Goal: Task Accomplishment & Management: Manage account settings

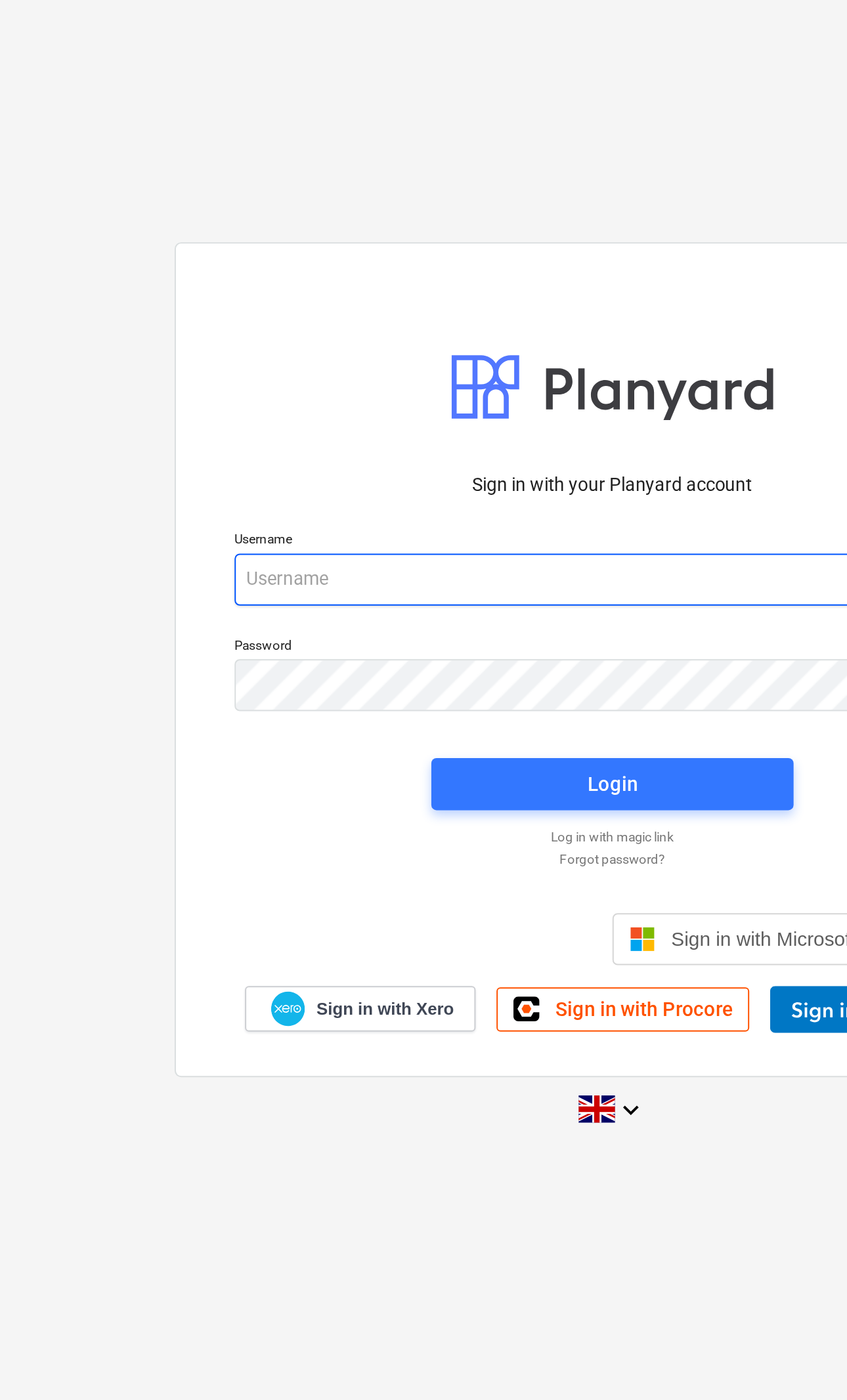
click at [233, 630] on input "email" at bounding box center [424, 643] width 381 height 27
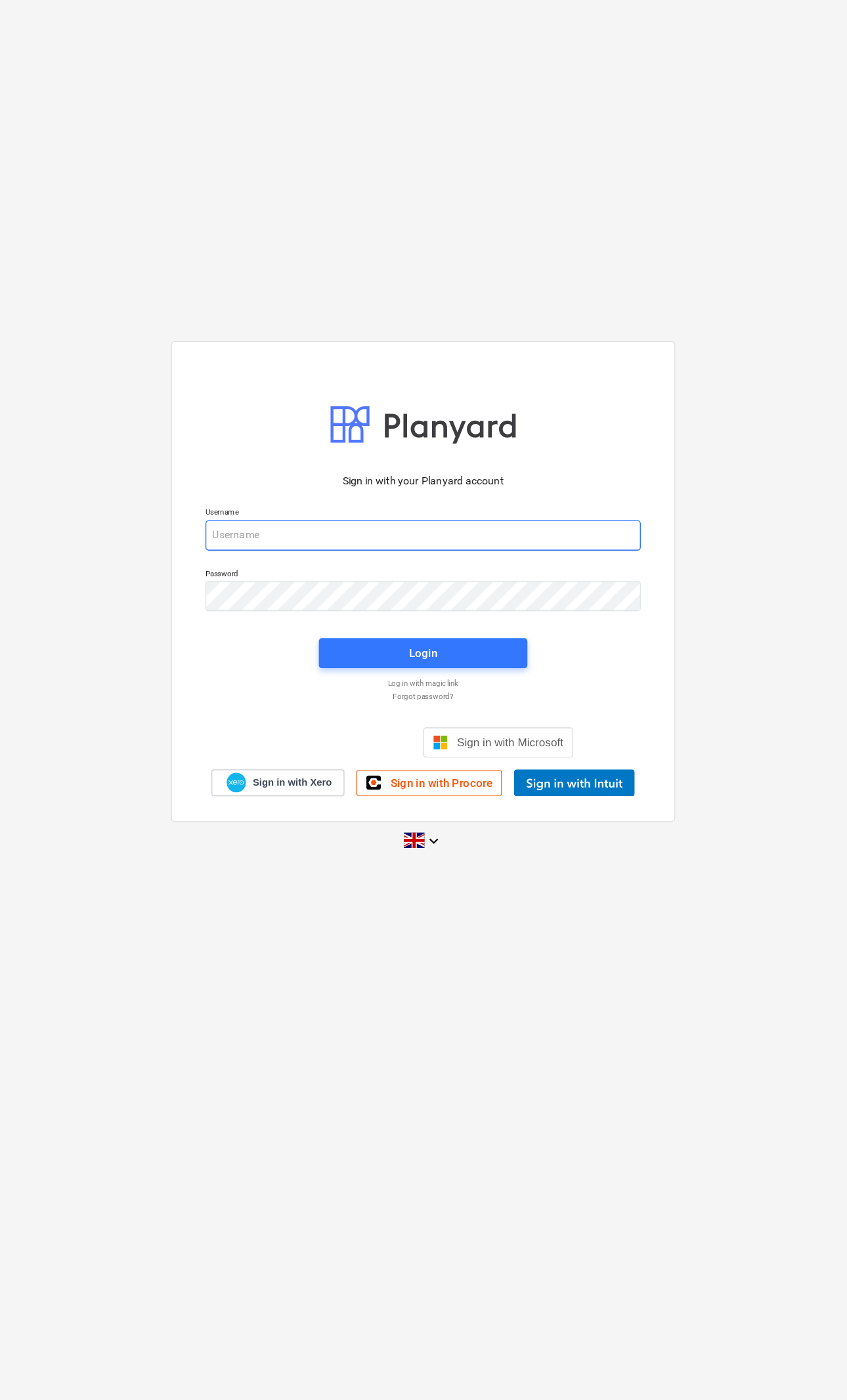
type input "[EMAIL_ADDRESS][DOMAIN_NAME]"
click at [348, 738] on span "Login" at bounding box center [423, 746] width 151 height 17
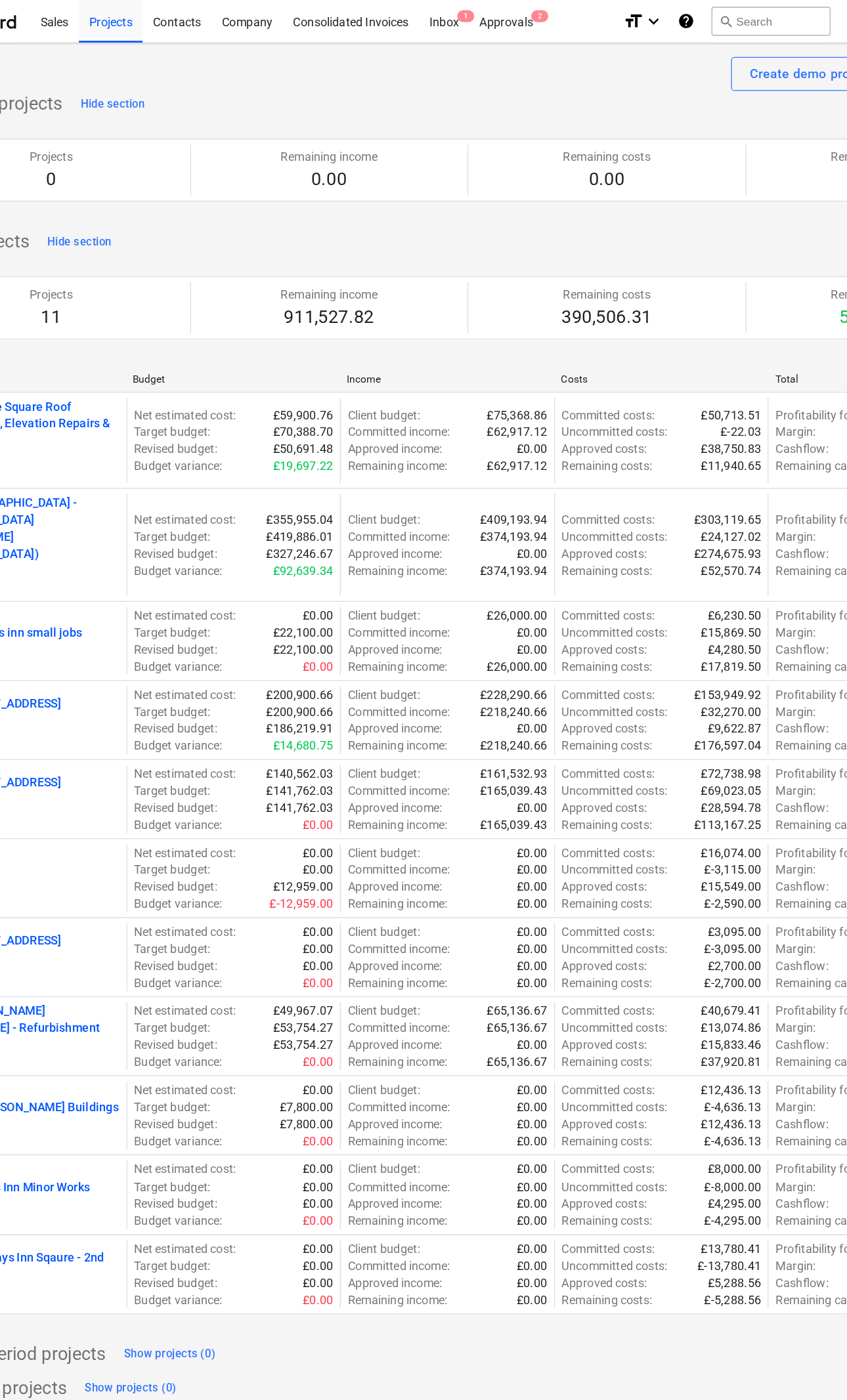
click at [412, 26] on div "Inbox 1" at bounding box center [431, 16] width 39 height 33
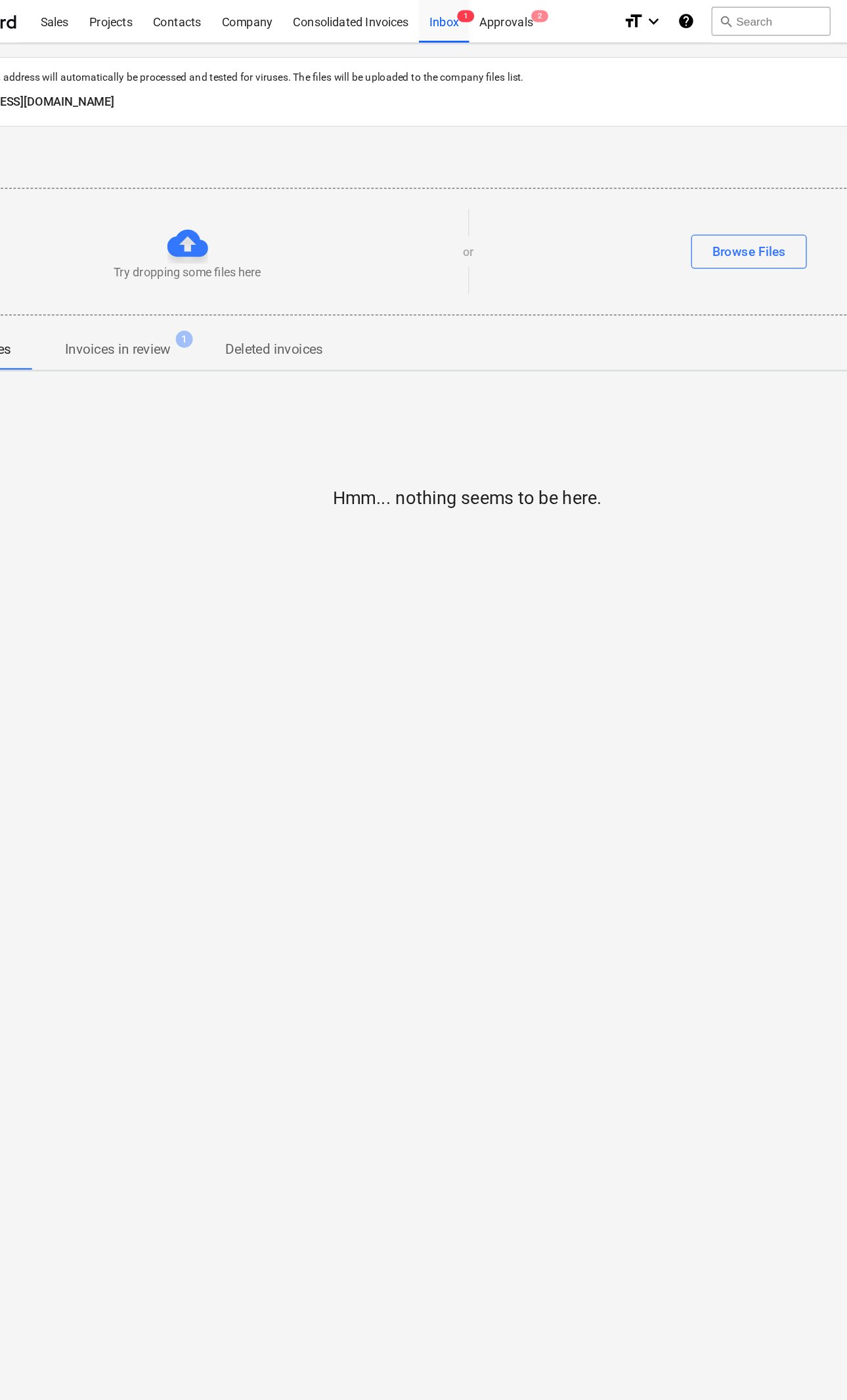
click at [138, 272] on p "Invoices in review" at bounding box center [179, 270] width 82 height 16
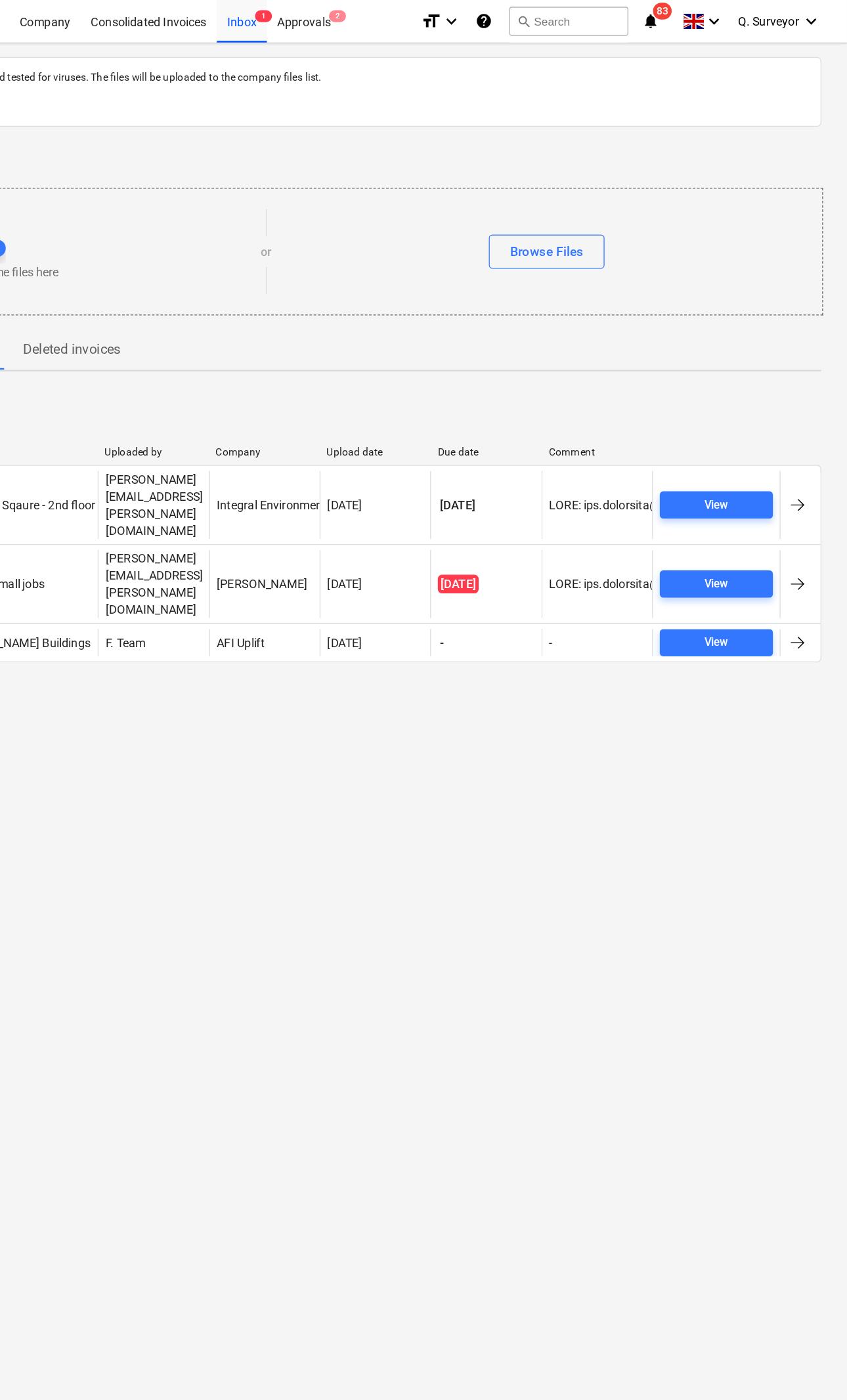
scroll to position [0, 52]
click at [399, 14] on div "Approvals 2" at bounding box center [428, 16] width 57 height 33
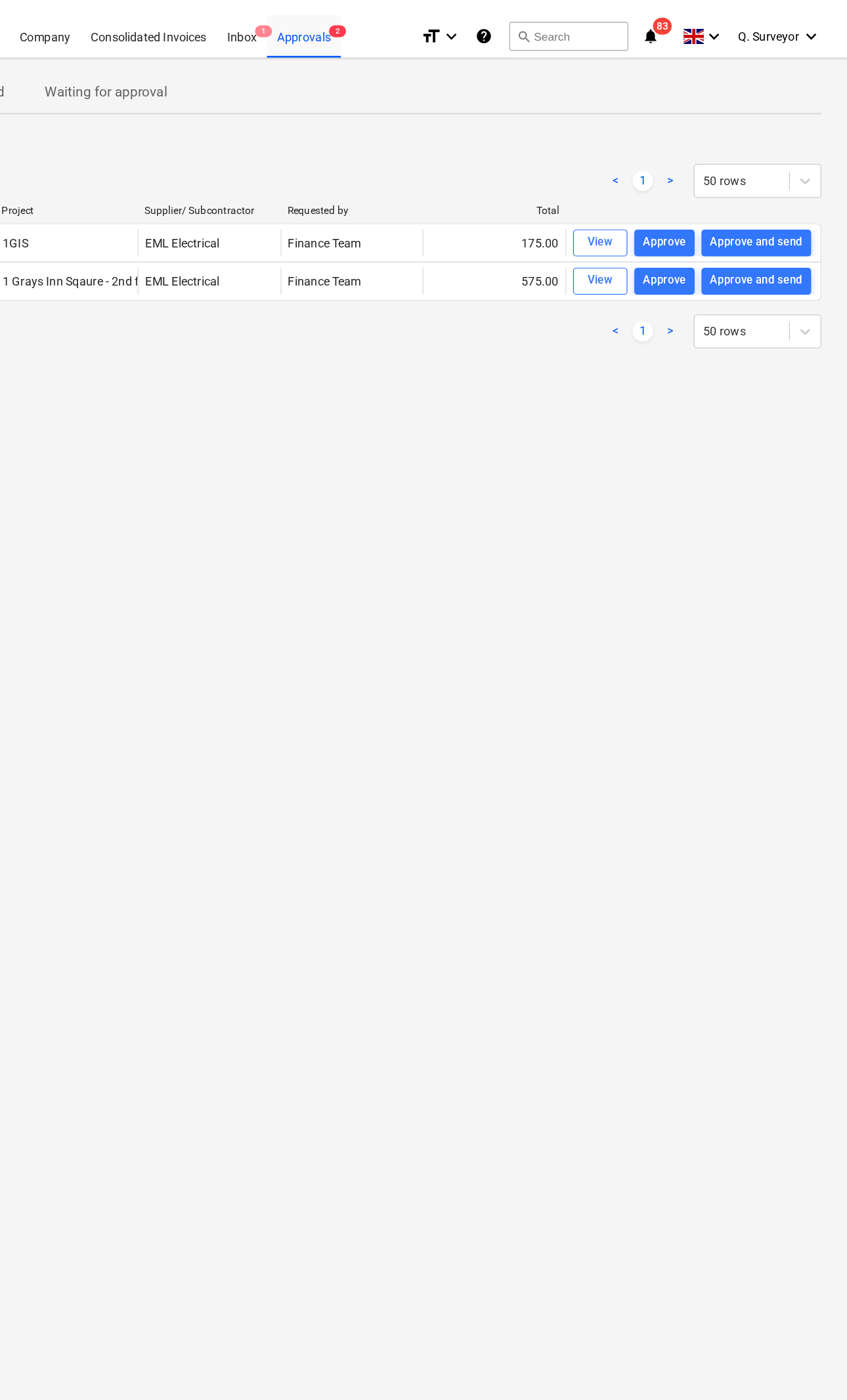
scroll to position [0, 52]
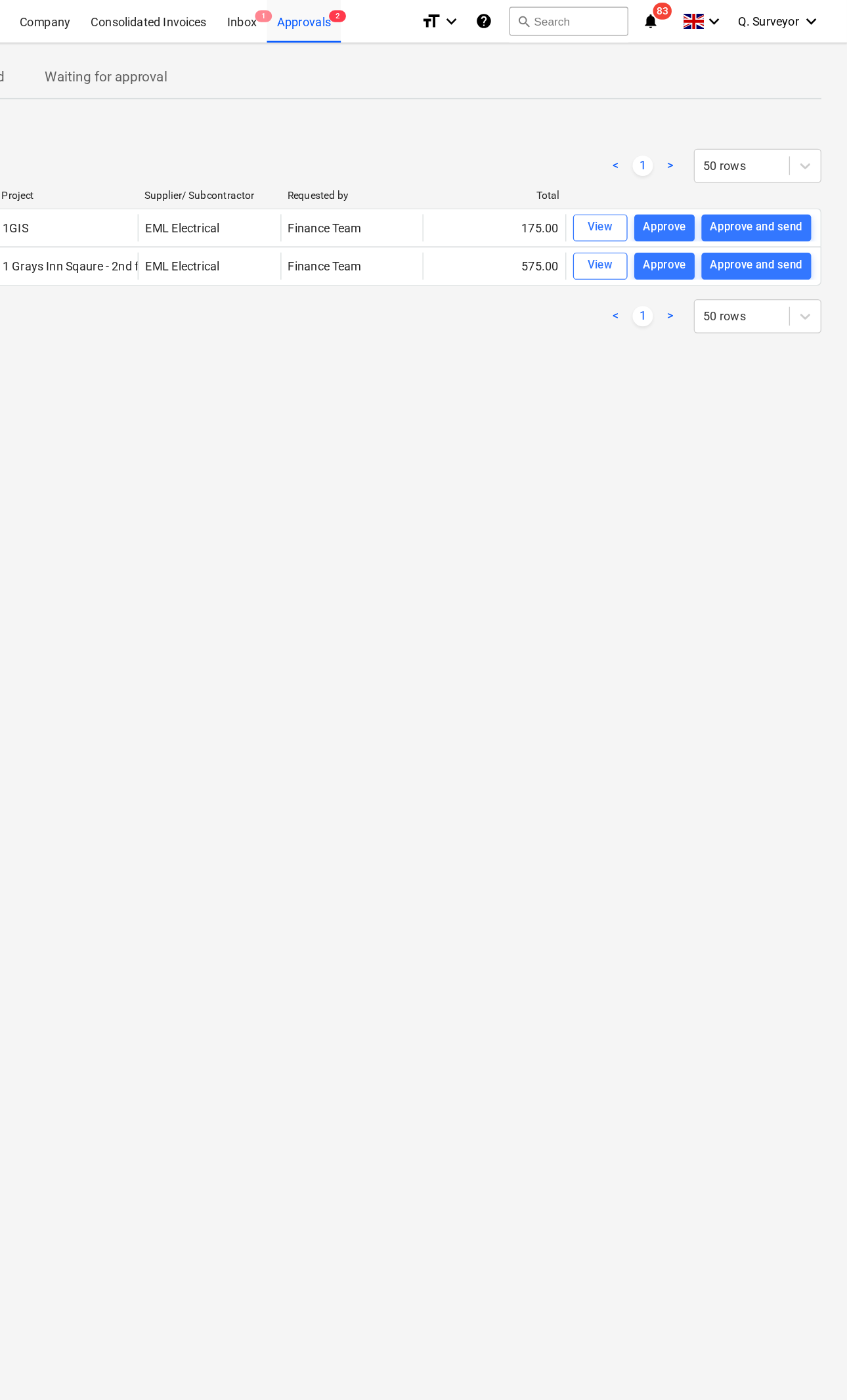
click at [735, 166] on button "Approve and send" at bounding box center [777, 176] width 85 height 21
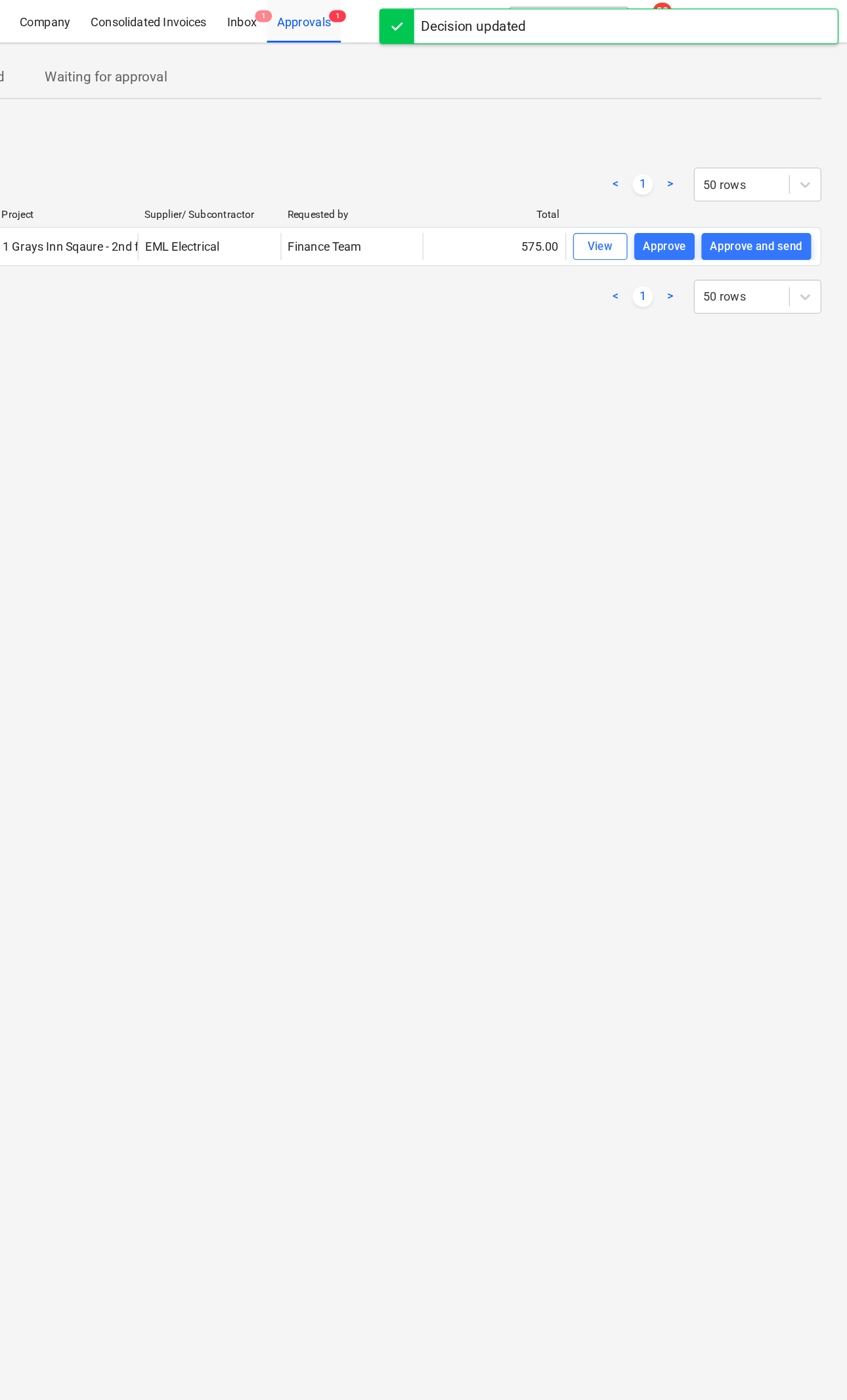
click at [741, 197] on div "Approve and send" at bounding box center [777, 190] width 72 height 15
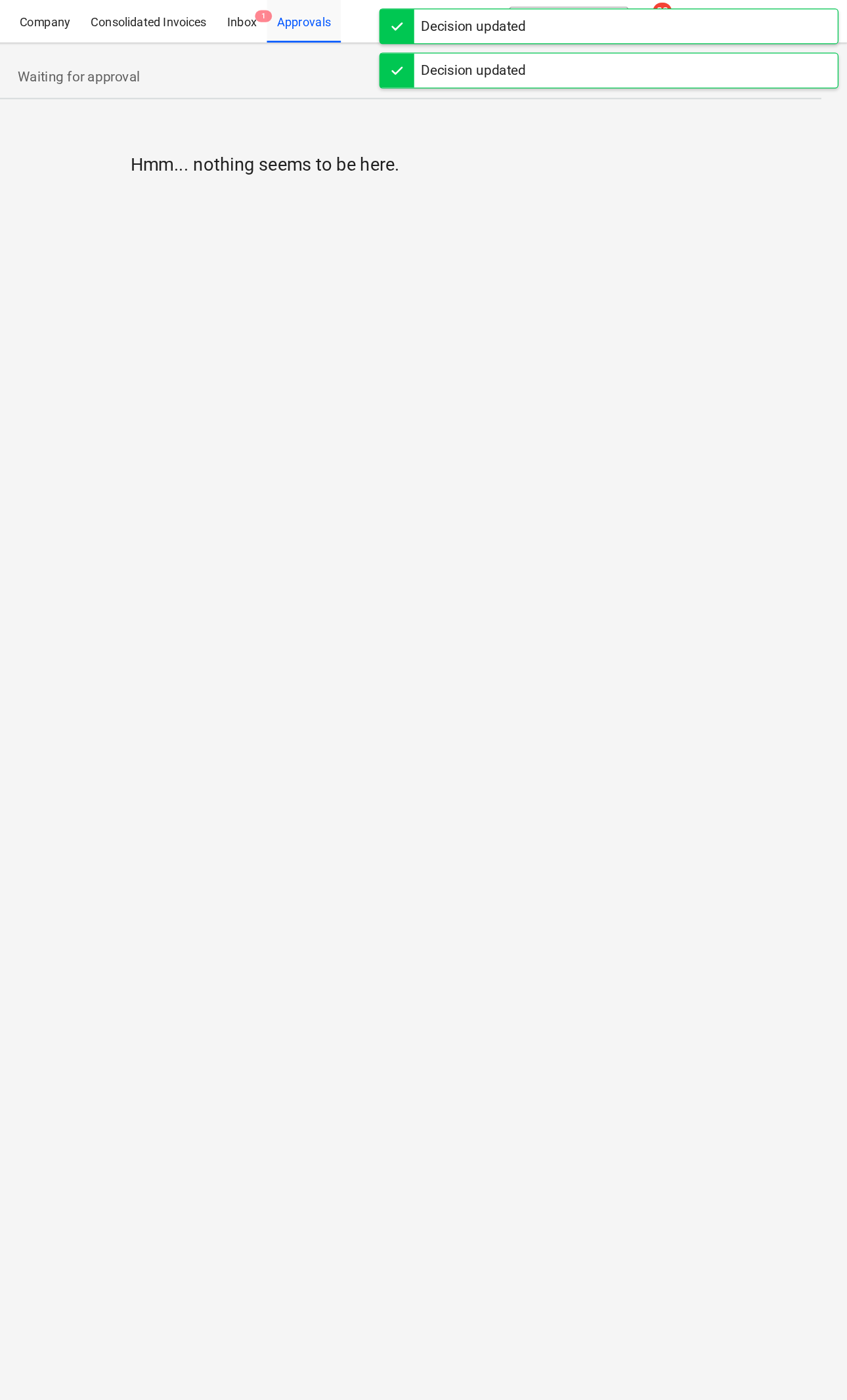
click at [534, 533] on div "Waiting for your approval Finalized Waiting for approval Hmm... nothing seems t…" at bounding box center [397, 716] width 898 height 1367
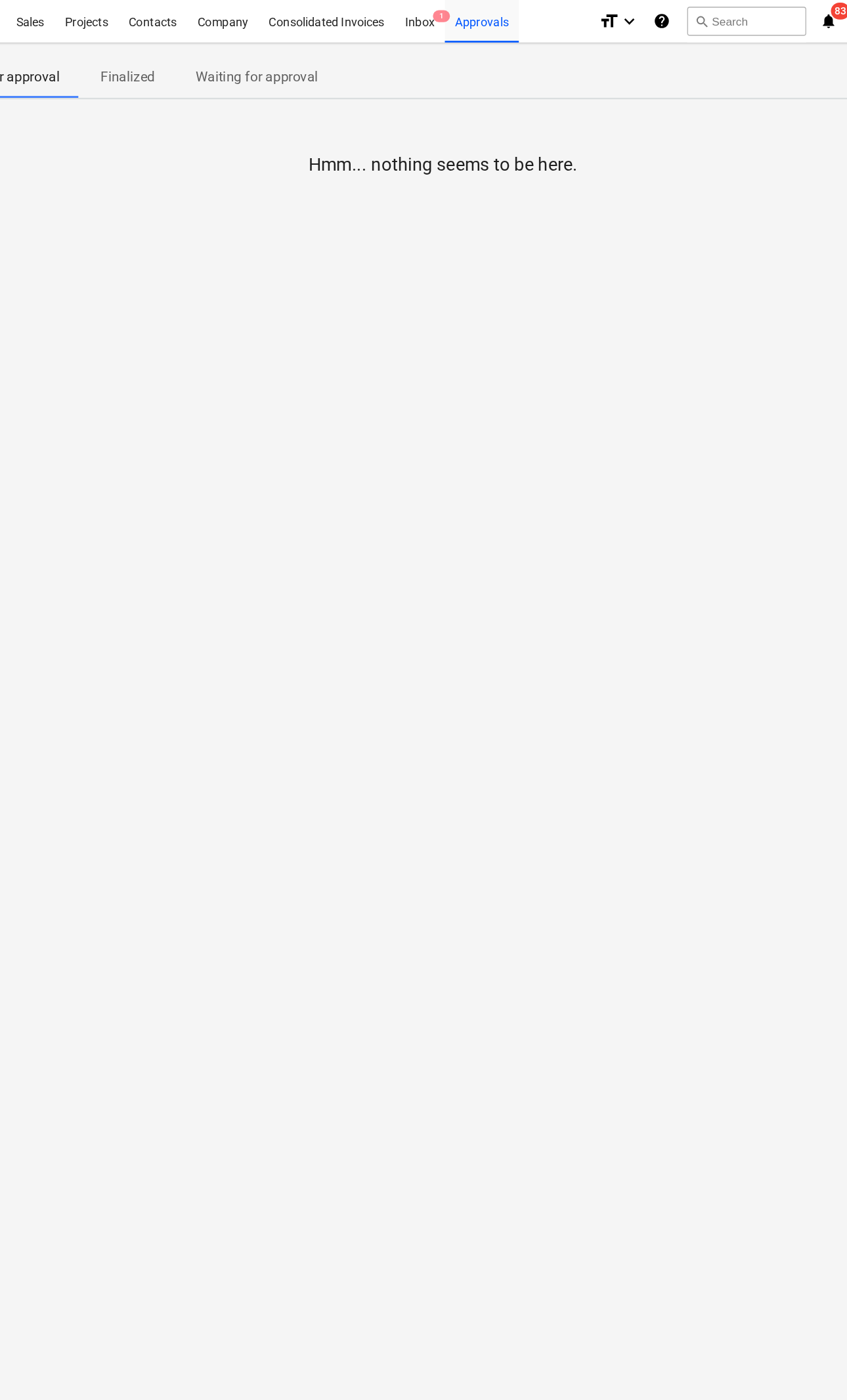
scroll to position [0, 0]
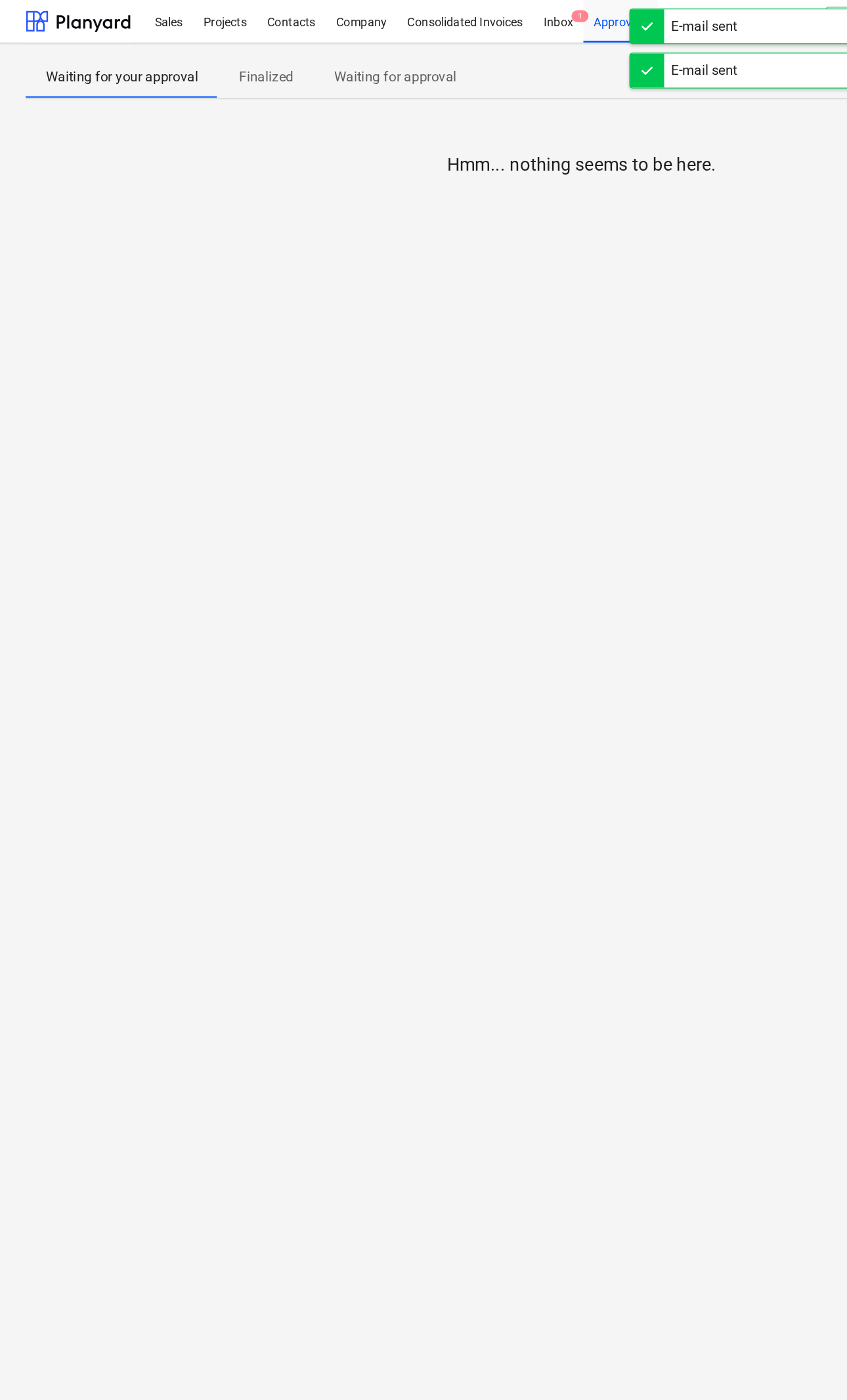
click at [136, 22] on div "Sales" at bounding box center [130, 16] width 37 height 33
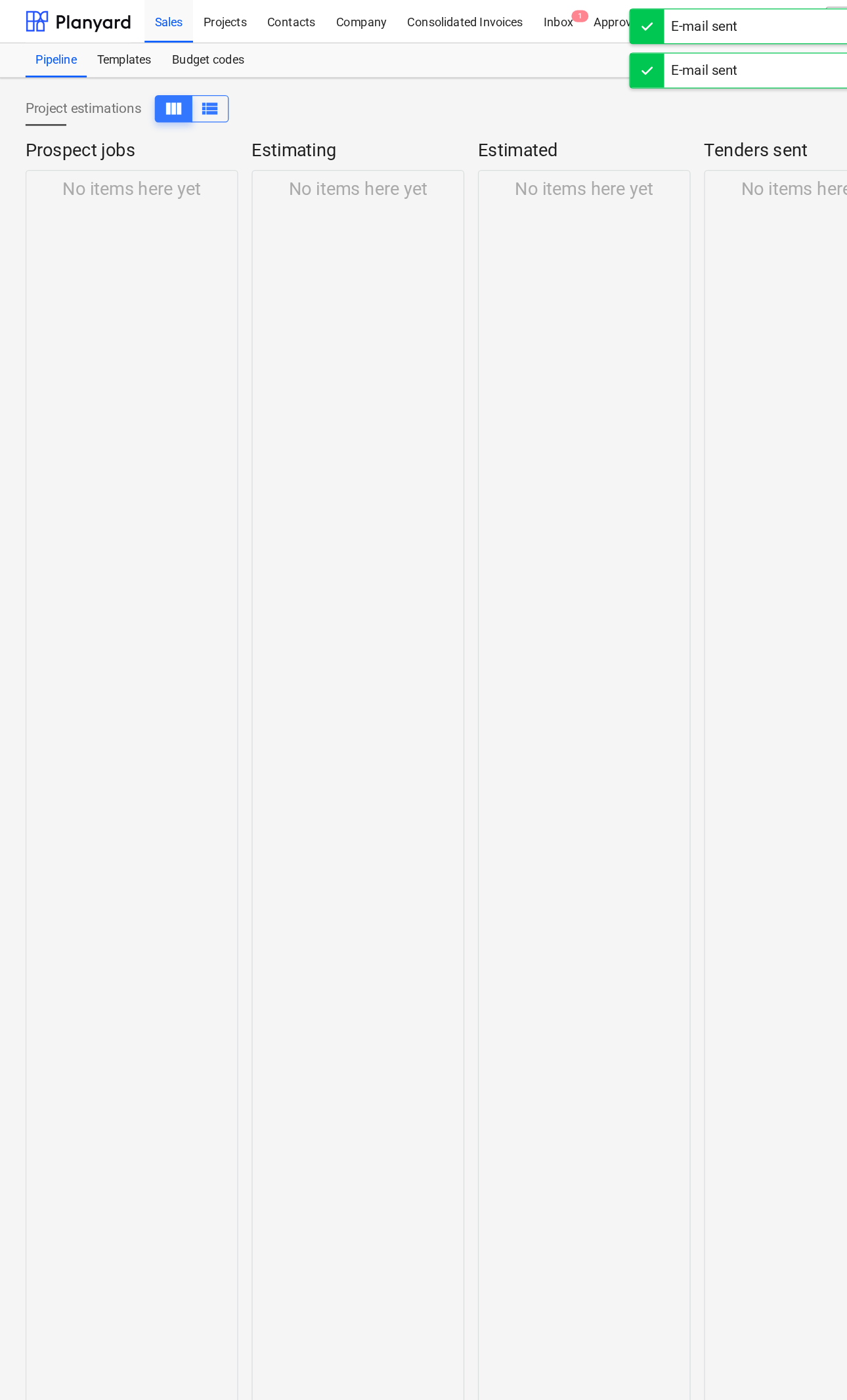
click at [183, 7] on div "Projects" at bounding box center [173, 16] width 49 height 33
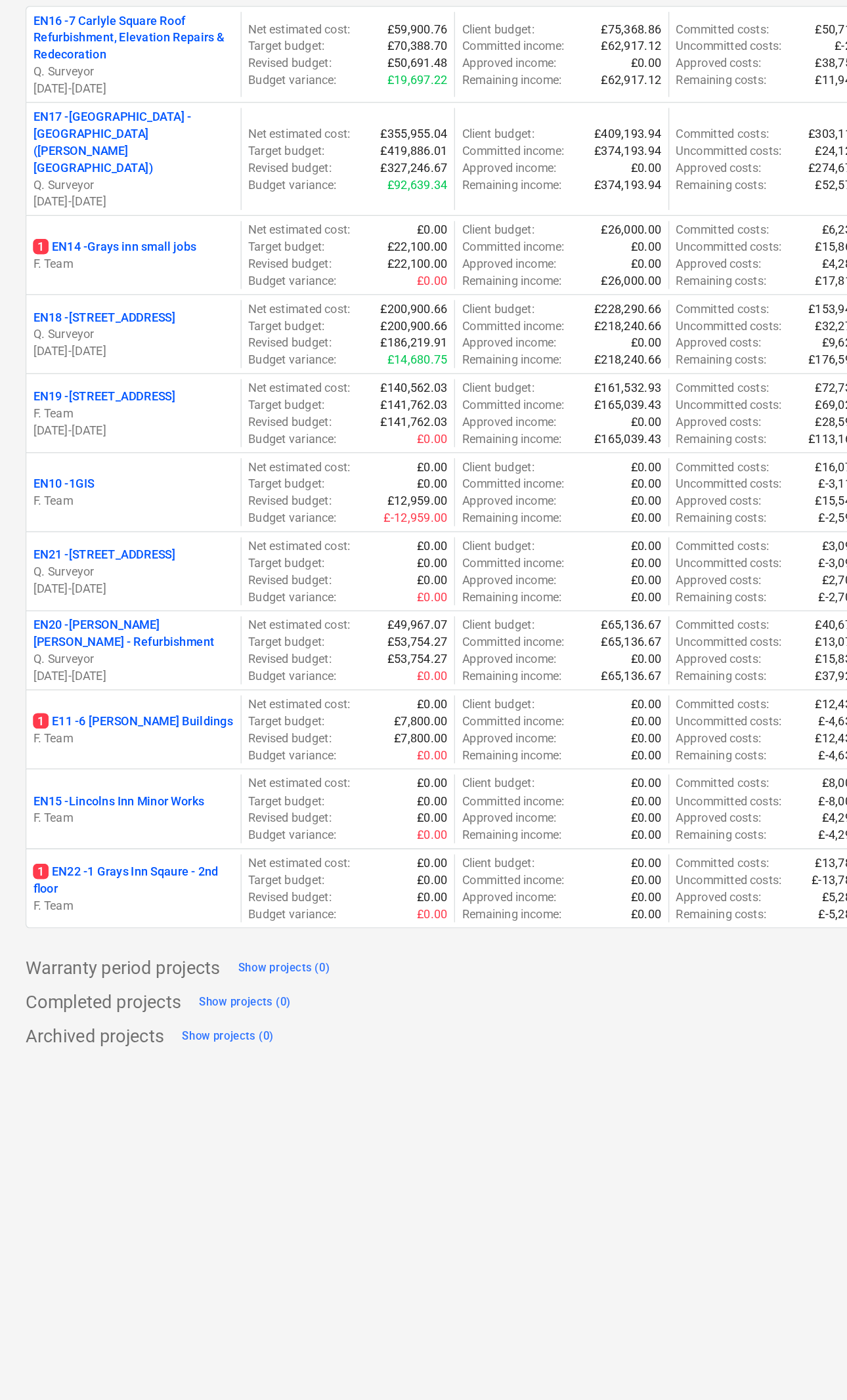
scroll to position [0, 52]
